Goal: Information Seeking & Learning: Learn about a topic

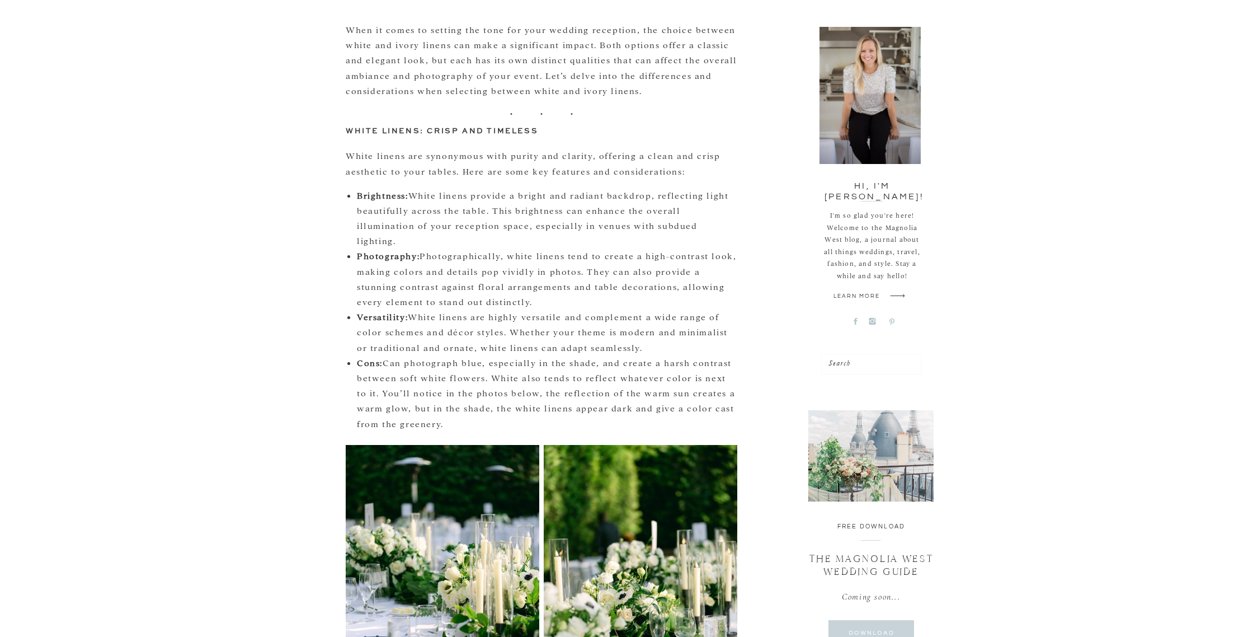
scroll to position [464, 0]
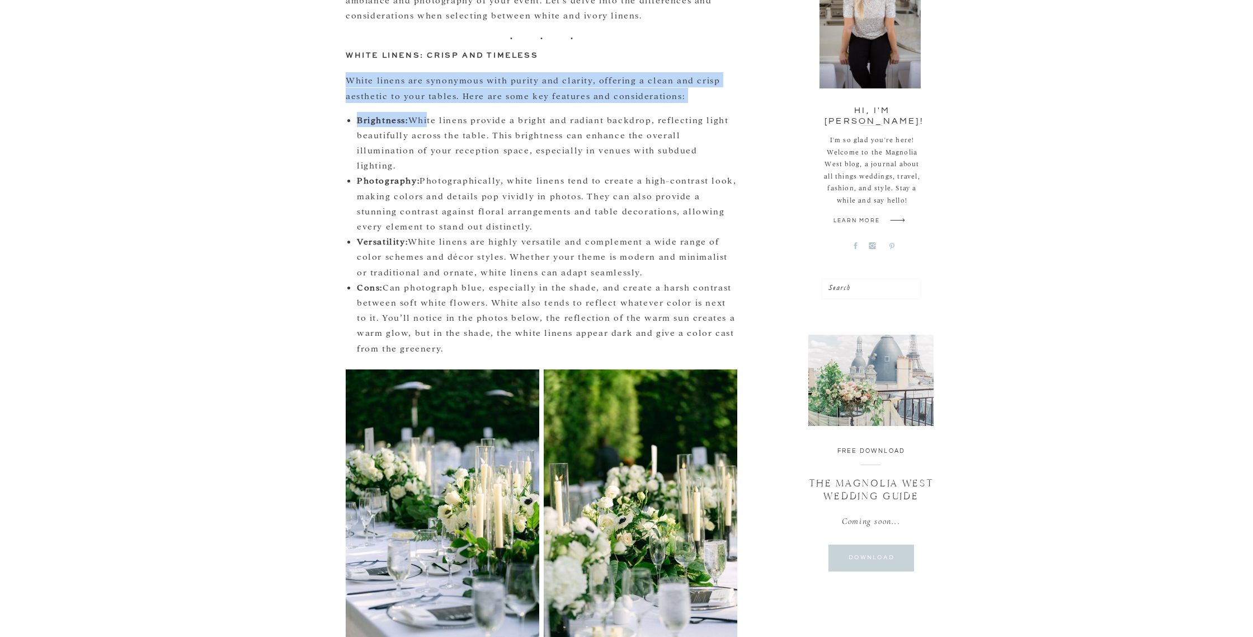
drag, startPoint x: 347, startPoint y: 81, endPoint x: 427, endPoint y: 118, distance: 88.8
click at [378, 120] on strong "Brightness:" at bounding box center [382, 119] width 51 height 11
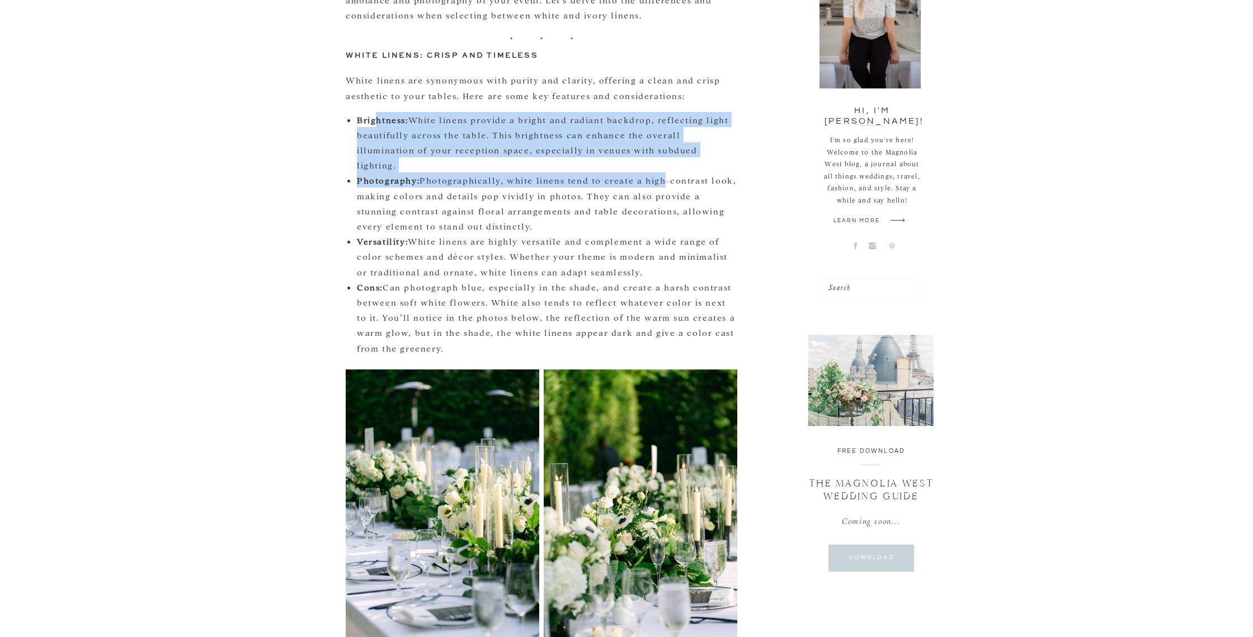
drag, startPoint x: 375, startPoint y: 119, endPoint x: 701, endPoint y: 173, distance: 330.7
click at [673, 171] on ul "Brightness: White linens provide a bright and radiant backdrop, reflecting ligh…" at bounding box center [547, 233] width 380 height 243
click at [381, 175] on strong "Photography:" at bounding box center [388, 180] width 63 height 11
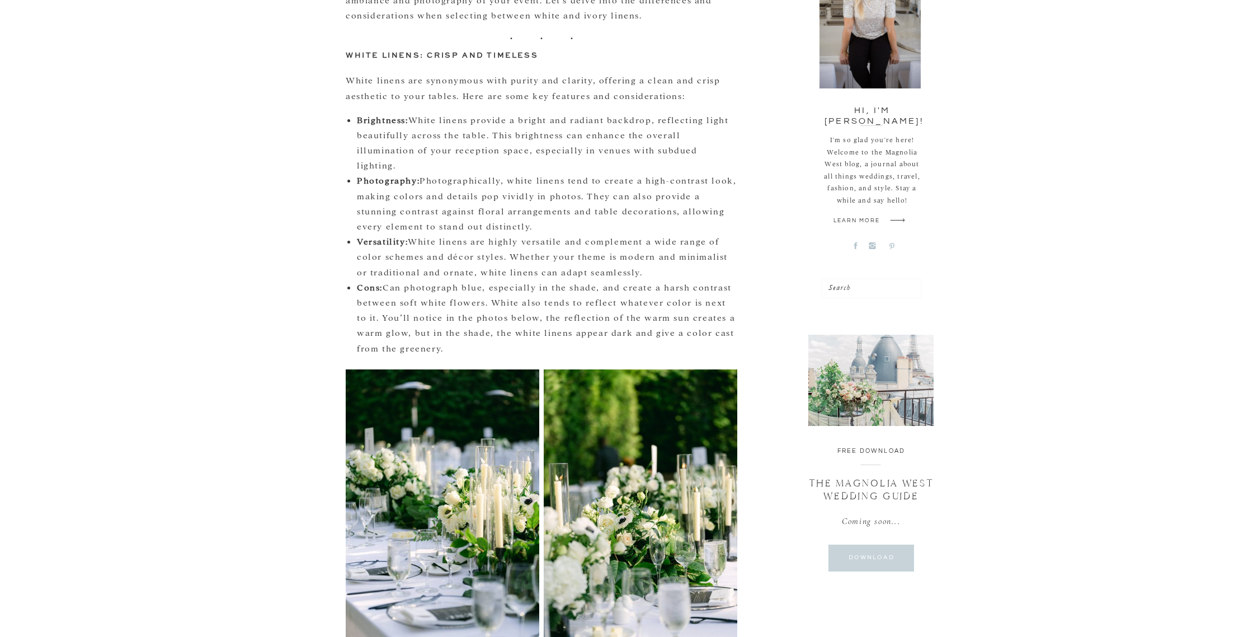
drag, startPoint x: 358, startPoint y: 163, endPoint x: 721, endPoint y: 329, distance: 398.7
click at [721, 329] on ul "Brightness: White linens provide a bright and radiant backdrop, reflecting ligh…" at bounding box center [547, 233] width 380 height 243
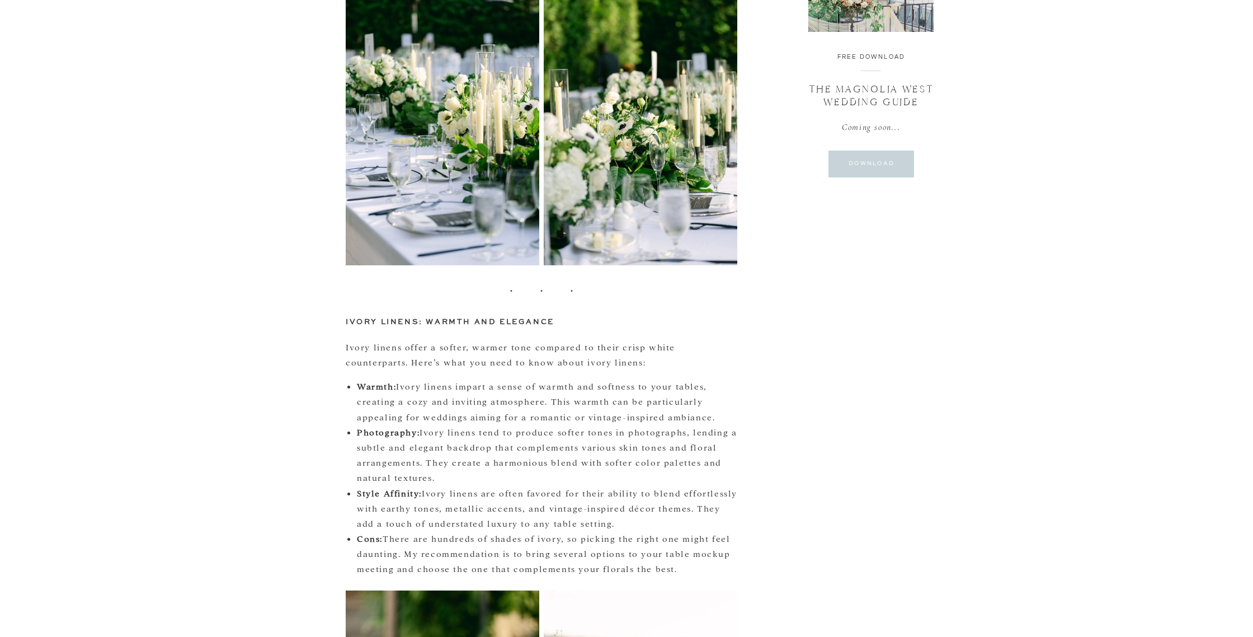
scroll to position [865, 0]
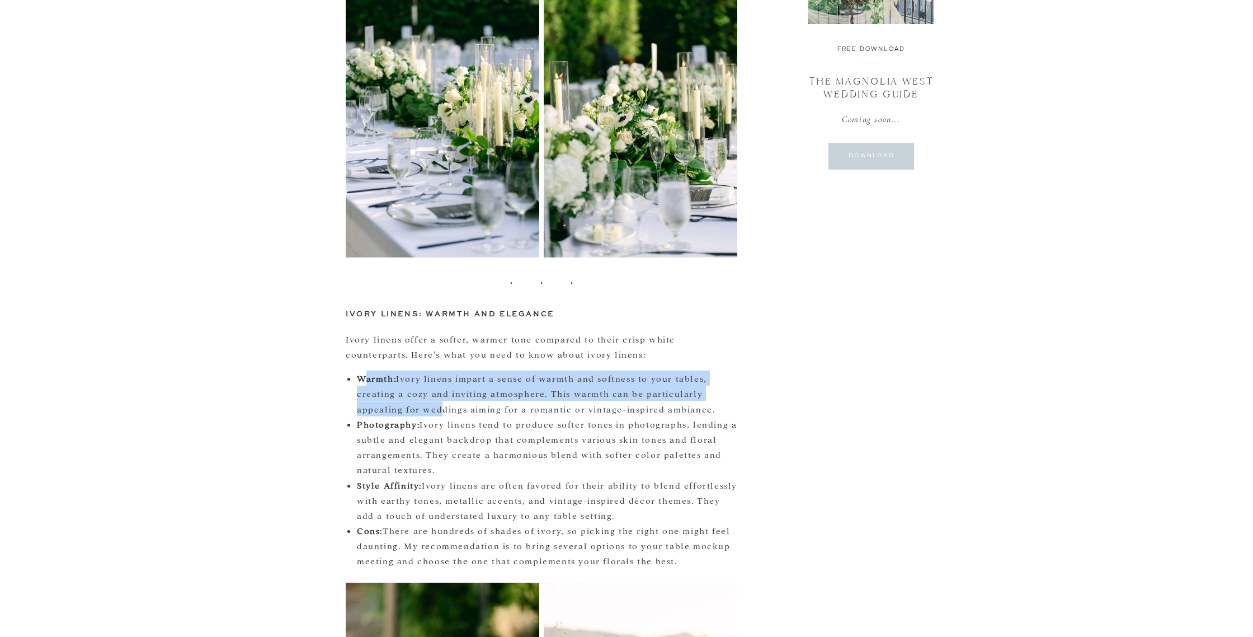
drag, startPoint x: 367, startPoint y: 369, endPoint x: 432, endPoint y: 389, distance: 68.6
click at [432, 389] on li "Warmth: Ivory linens impart a sense of warmth and softness to your tables, crea…" at bounding box center [547, 393] width 380 height 46
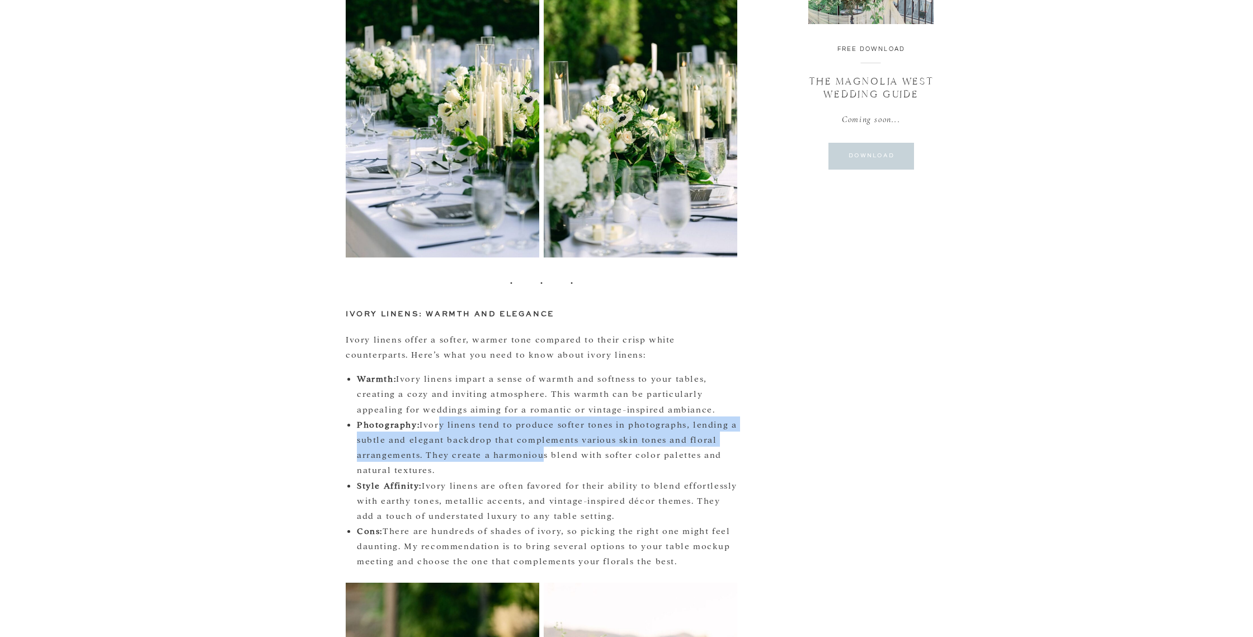
drag, startPoint x: 435, startPoint y: 411, endPoint x: 533, endPoint y: 445, distance: 103.1
click at [533, 445] on li "Photography: Ivory linens tend to produce softer tones in photographs, lending …" at bounding box center [547, 446] width 380 height 61
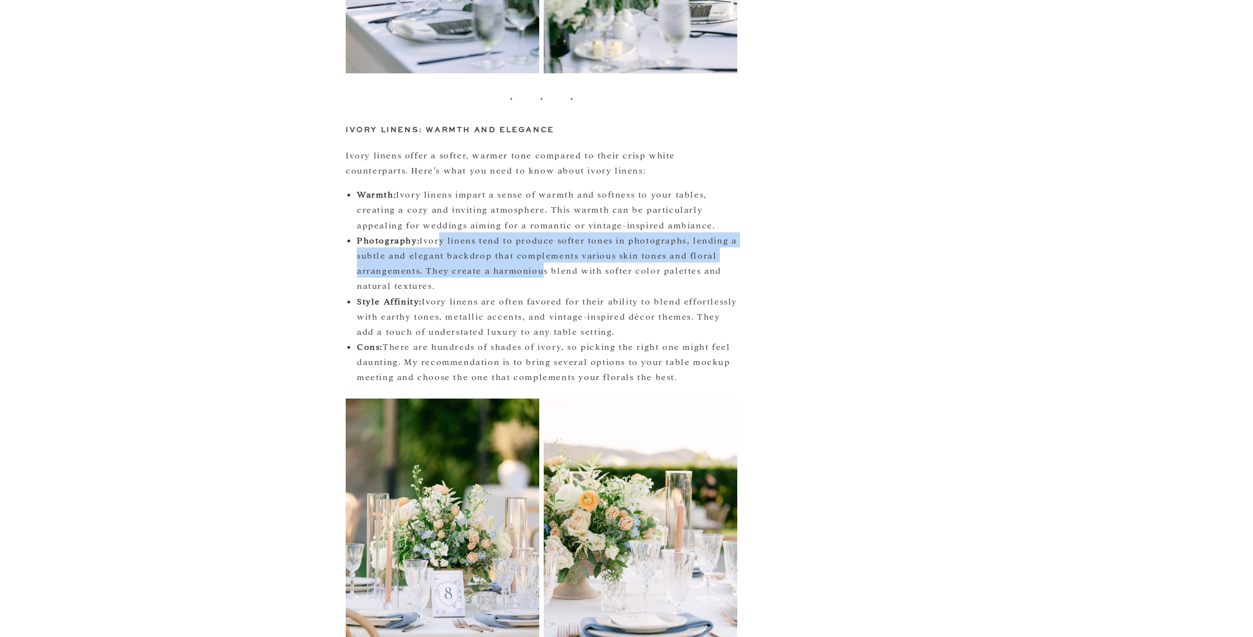
scroll to position [1050, 0]
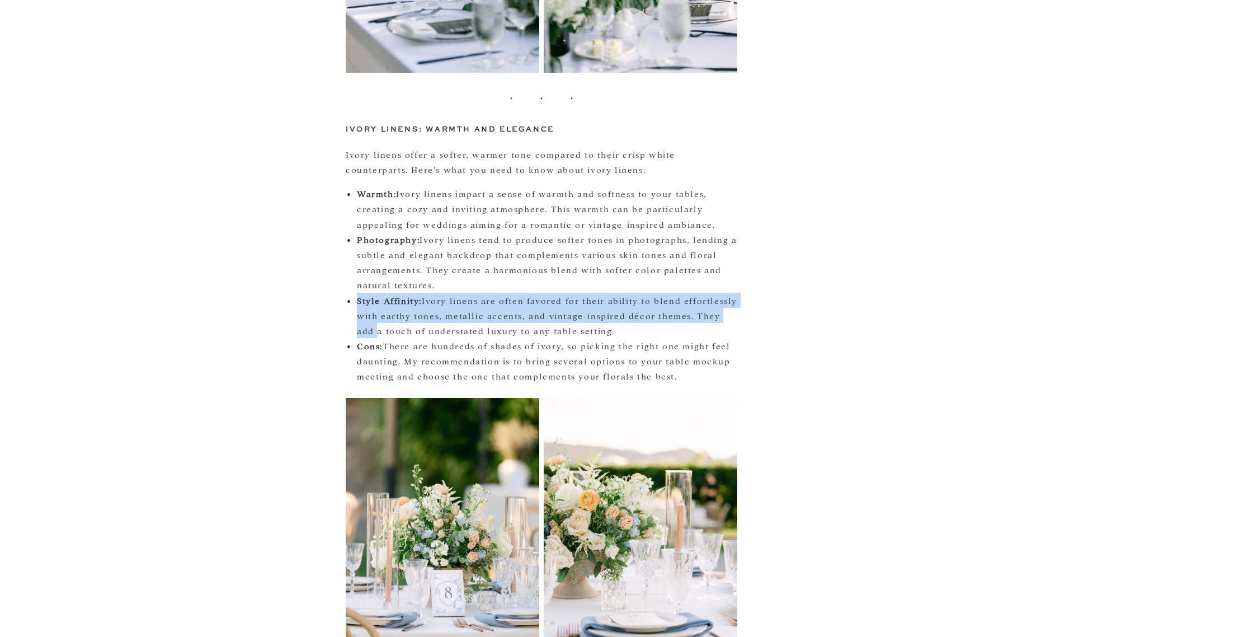
drag, startPoint x: 357, startPoint y: 284, endPoint x: 734, endPoint y: 304, distance: 377.6
click at [734, 304] on div "When it comes to setting the tone for your wedding reception, the choice betwee…" at bounding box center [542, 370] width 392 height 2020
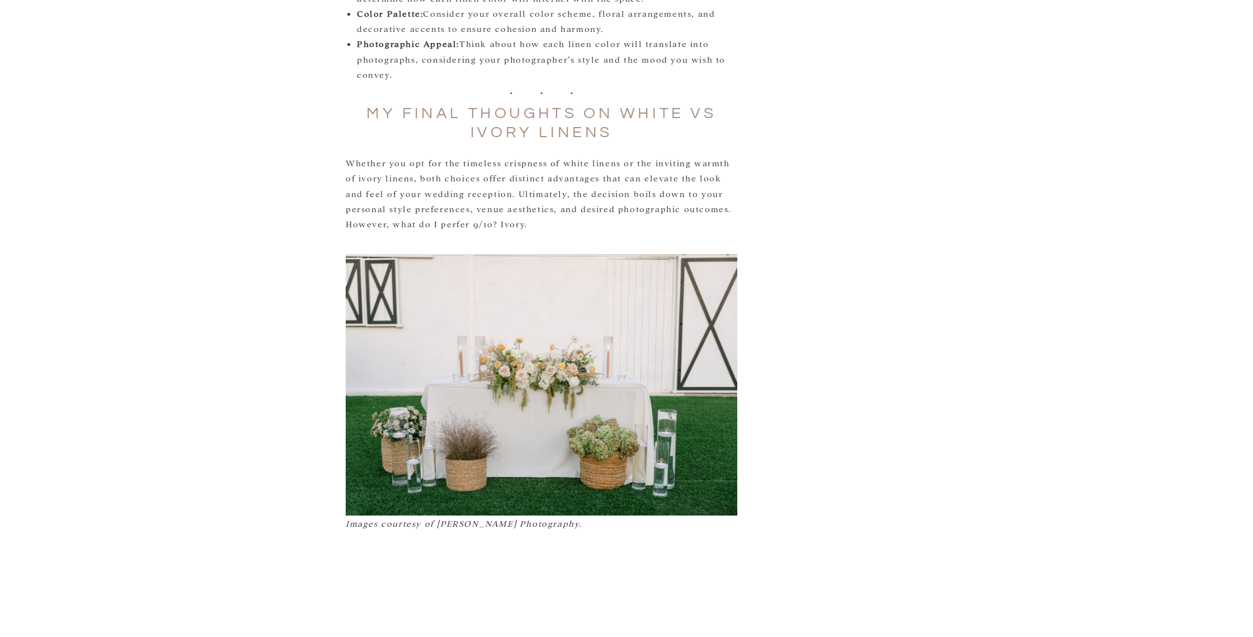
scroll to position [1893, 0]
